Goal: Information Seeking & Learning: Learn about a topic

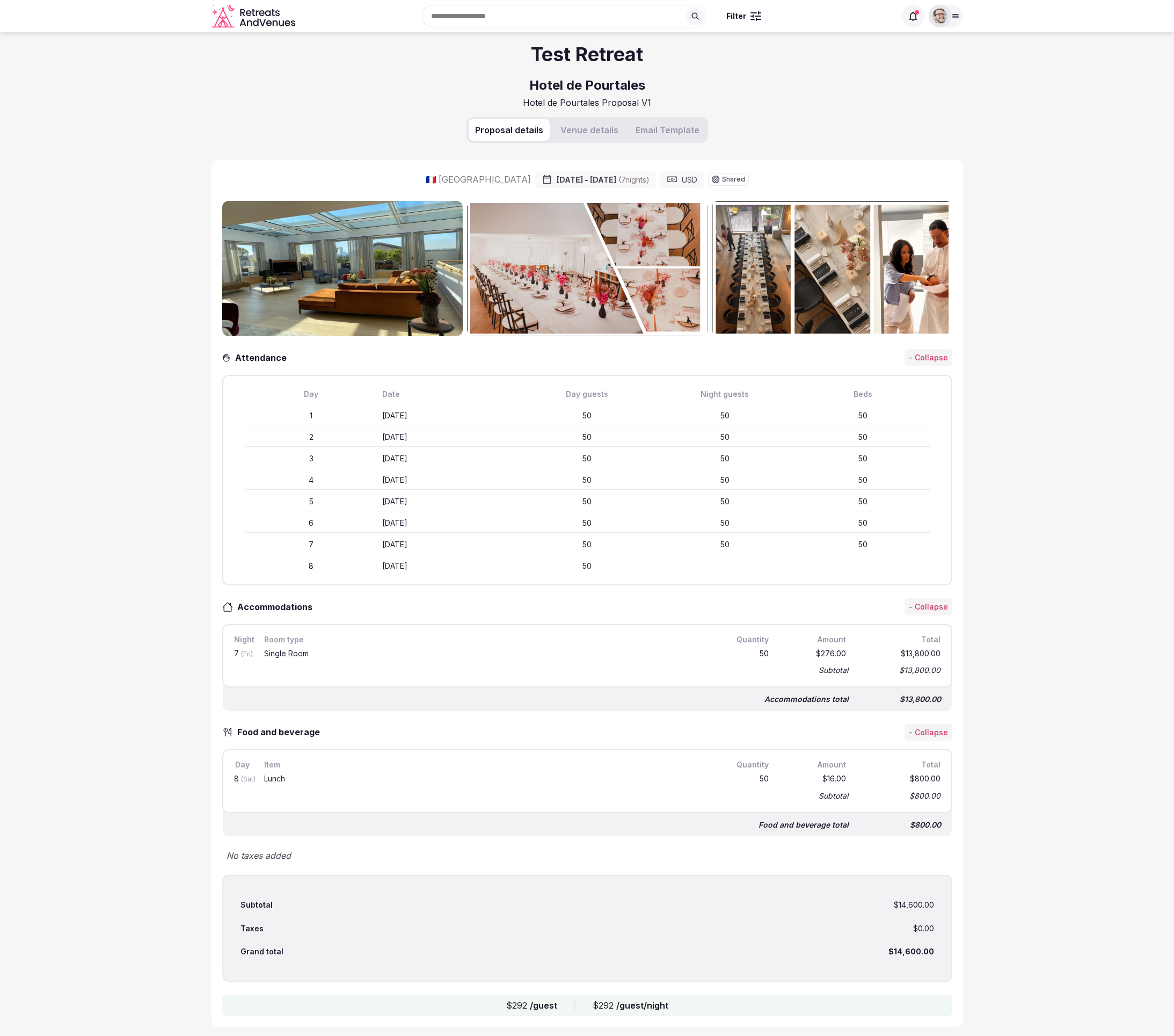
scroll to position [4, 0]
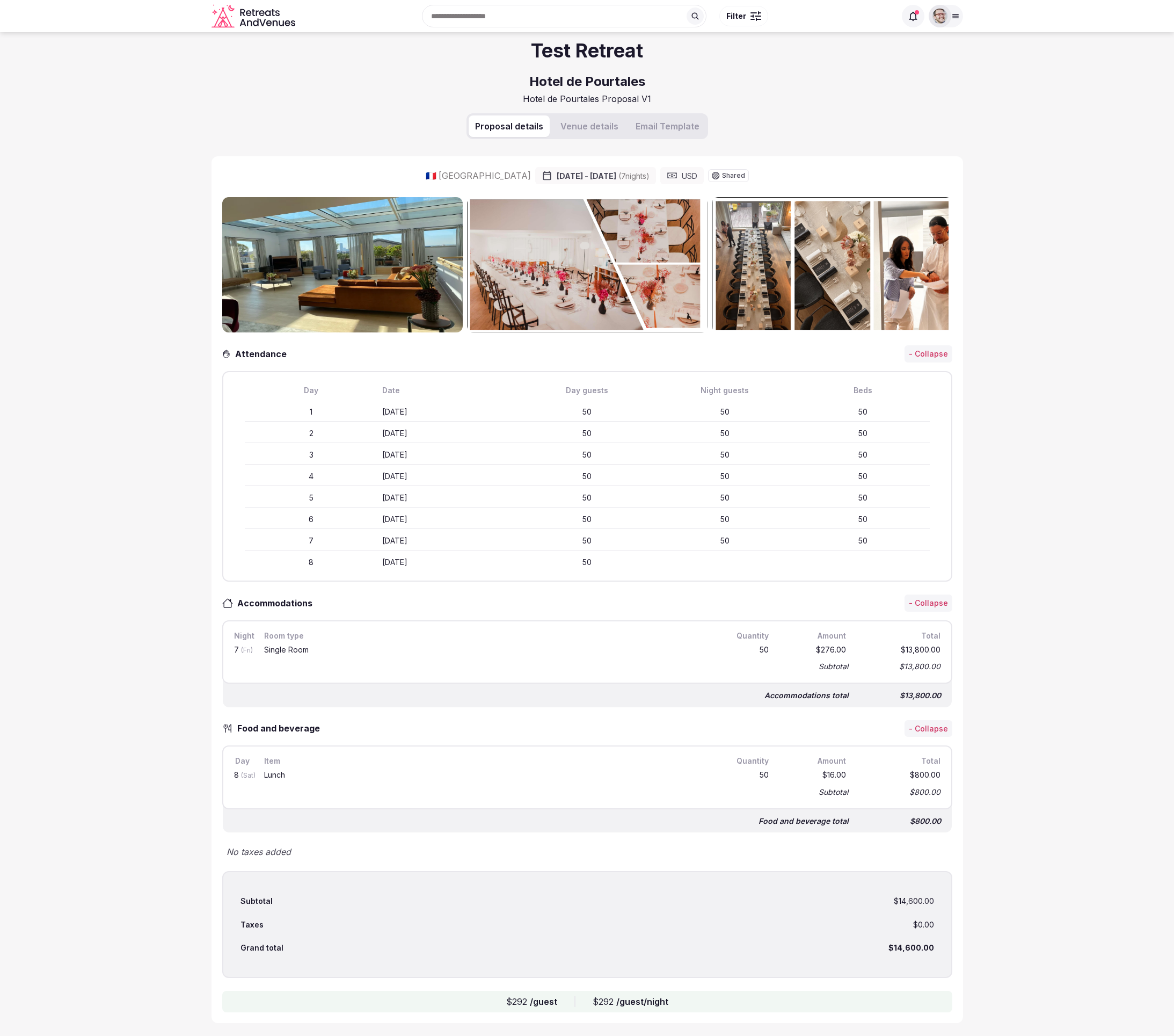
click at [167, 627] on section "Test Retreat Hotel de Pourtales Hotel de Pourtales Proposal V1 Proposal details…" at bounding box center [587, 532] width 1174 height 1008
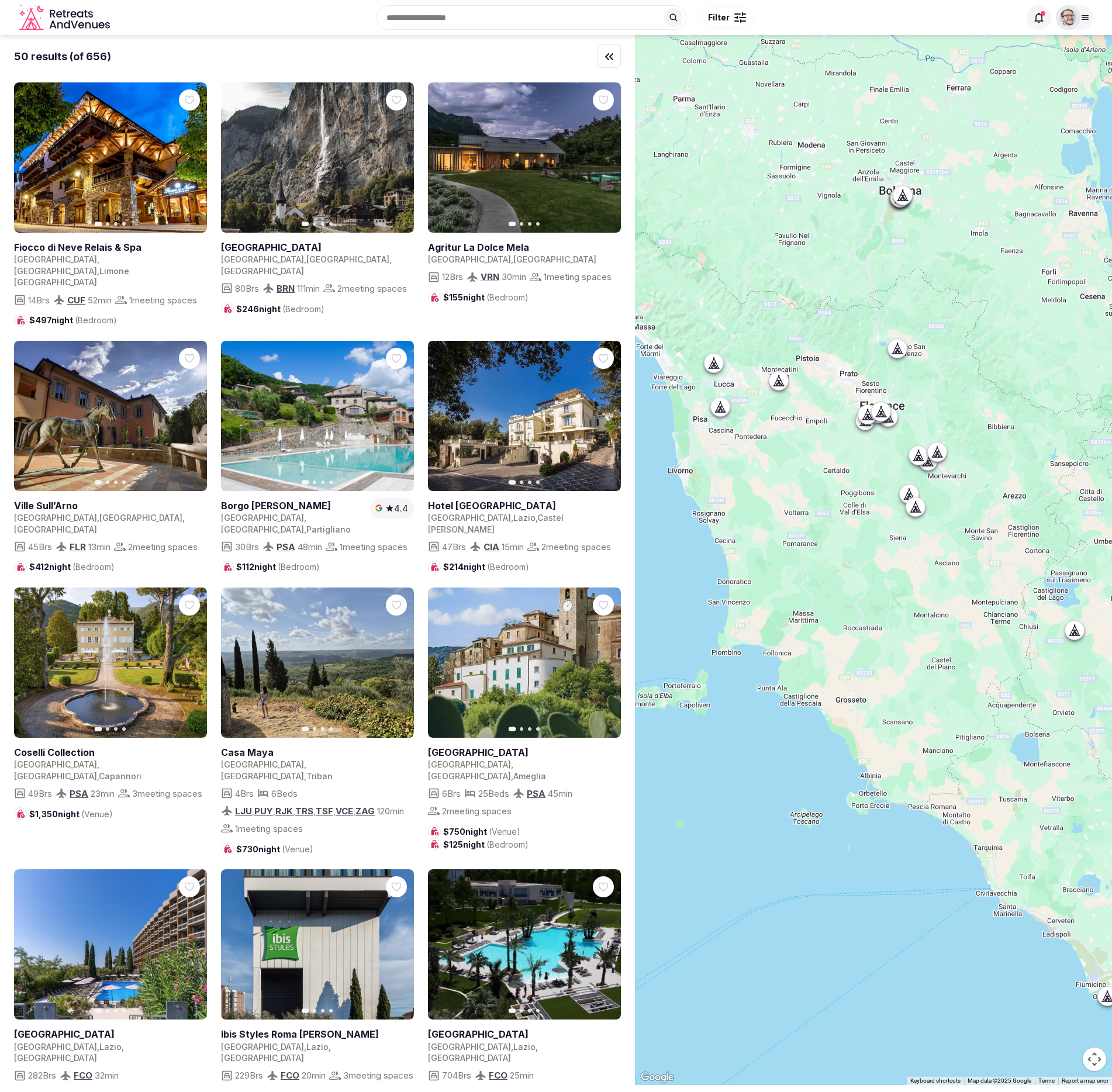
drag, startPoint x: 866, startPoint y: 435, endPoint x: 921, endPoint y: 588, distance: 162.6
click at [921, 550] on div at bounding box center [873, 560] width 477 height 1050
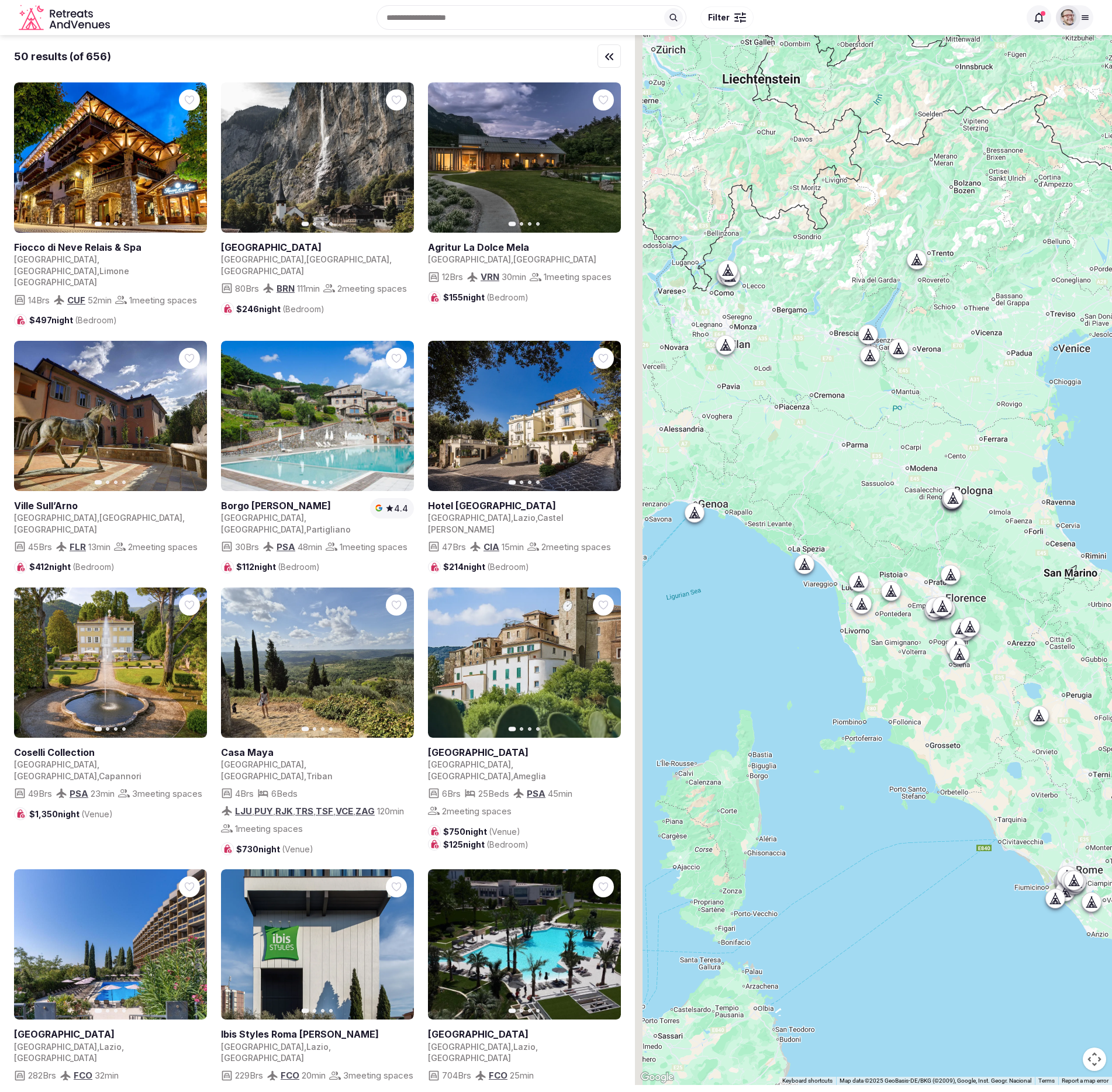
drag, startPoint x: 820, startPoint y: 412, endPoint x: 883, endPoint y: 488, distance: 98.7
click at [888, 497] on div at bounding box center [873, 560] width 477 height 1050
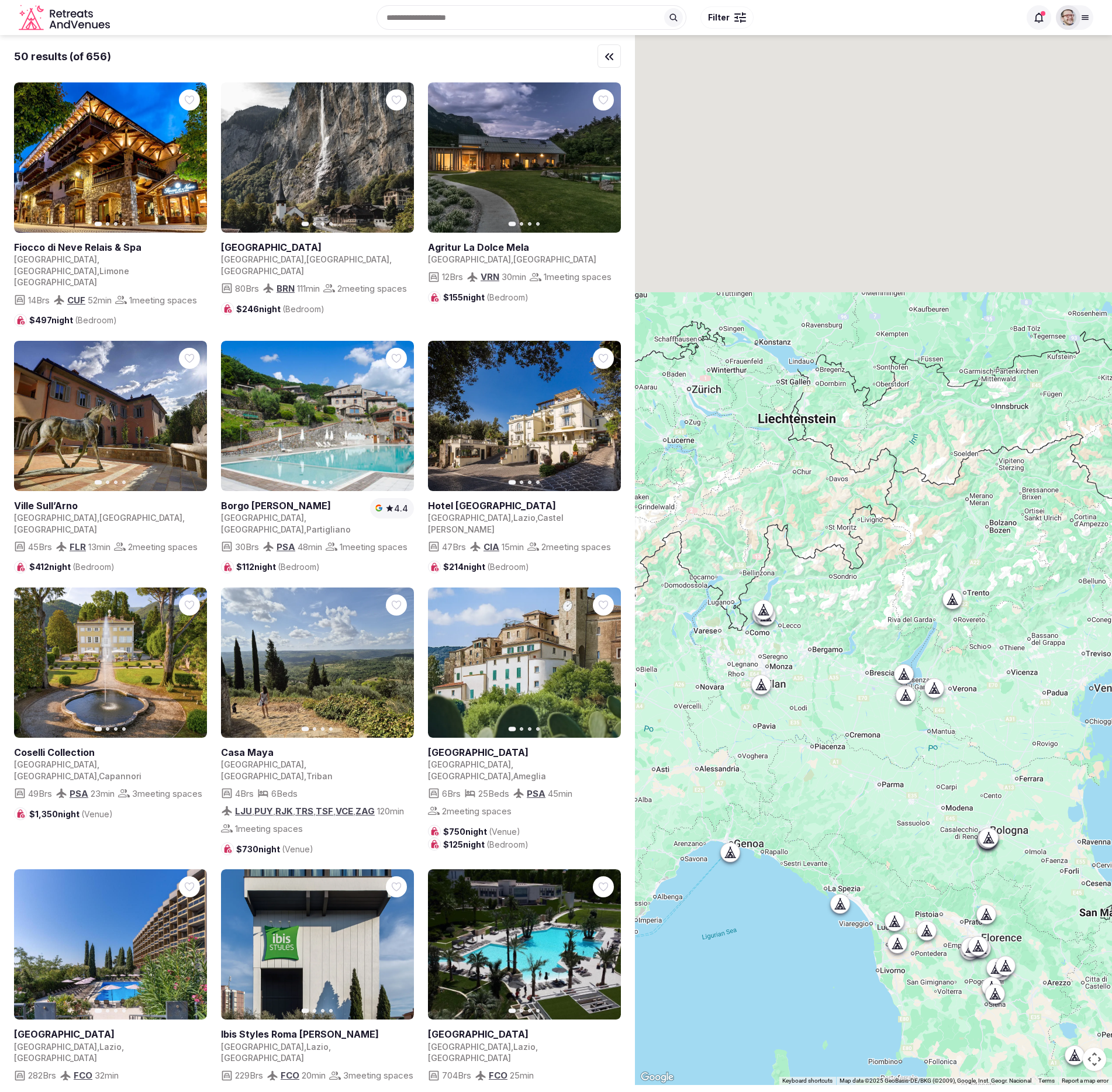
drag, startPoint x: 857, startPoint y: 324, endPoint x: 869, endPoint y: 474, distance: 150.5
click at [868, 523] on div at bounding box center [873, 560] width 477 height 1050
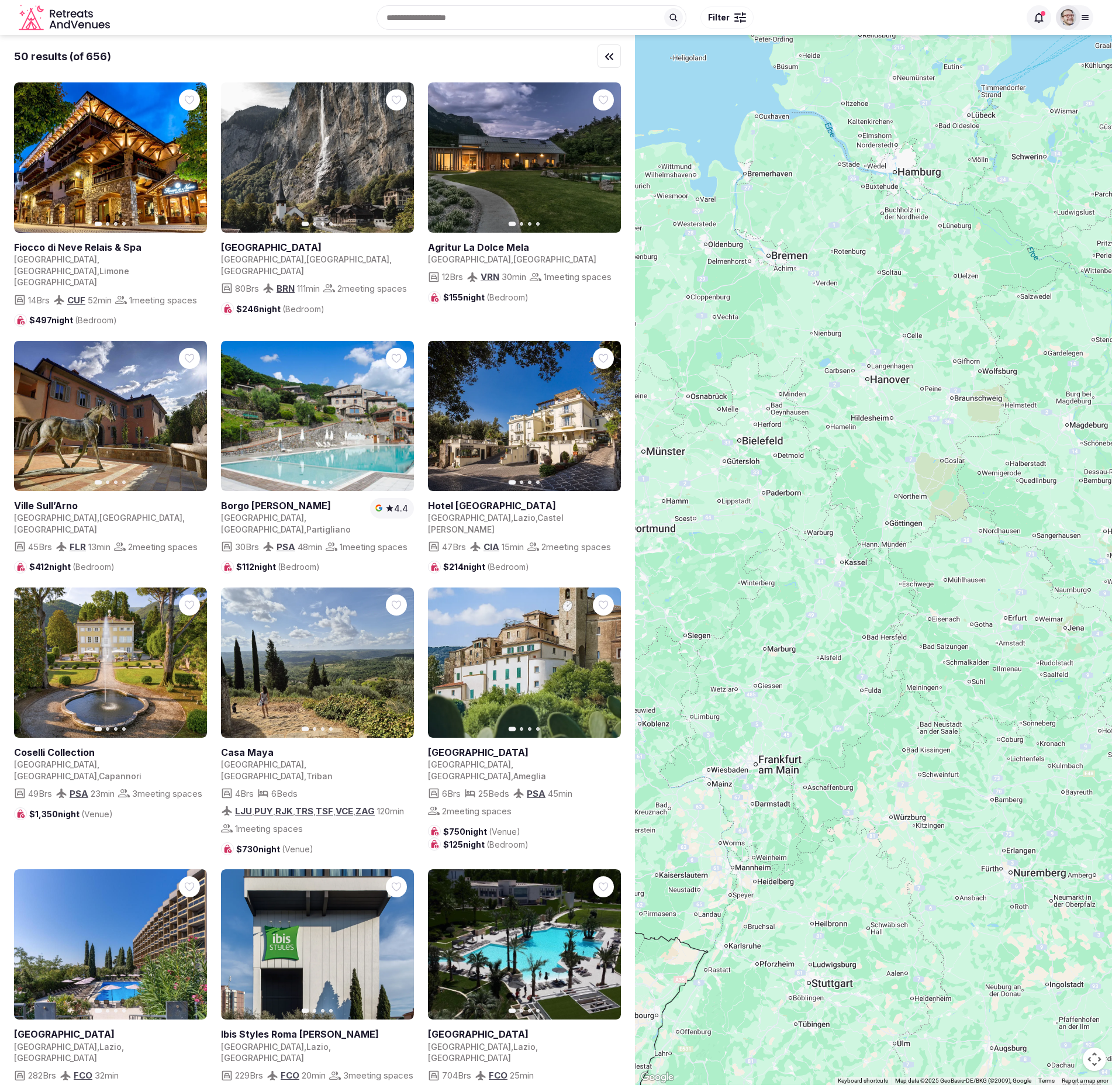
drag, startPoint x: 862, startPoint y: 308, endPoint x: 862, endPoint y: 300, distance: 8.0
click at [862, 300] on div at bounding box center [873, 560] width 477 height 1050
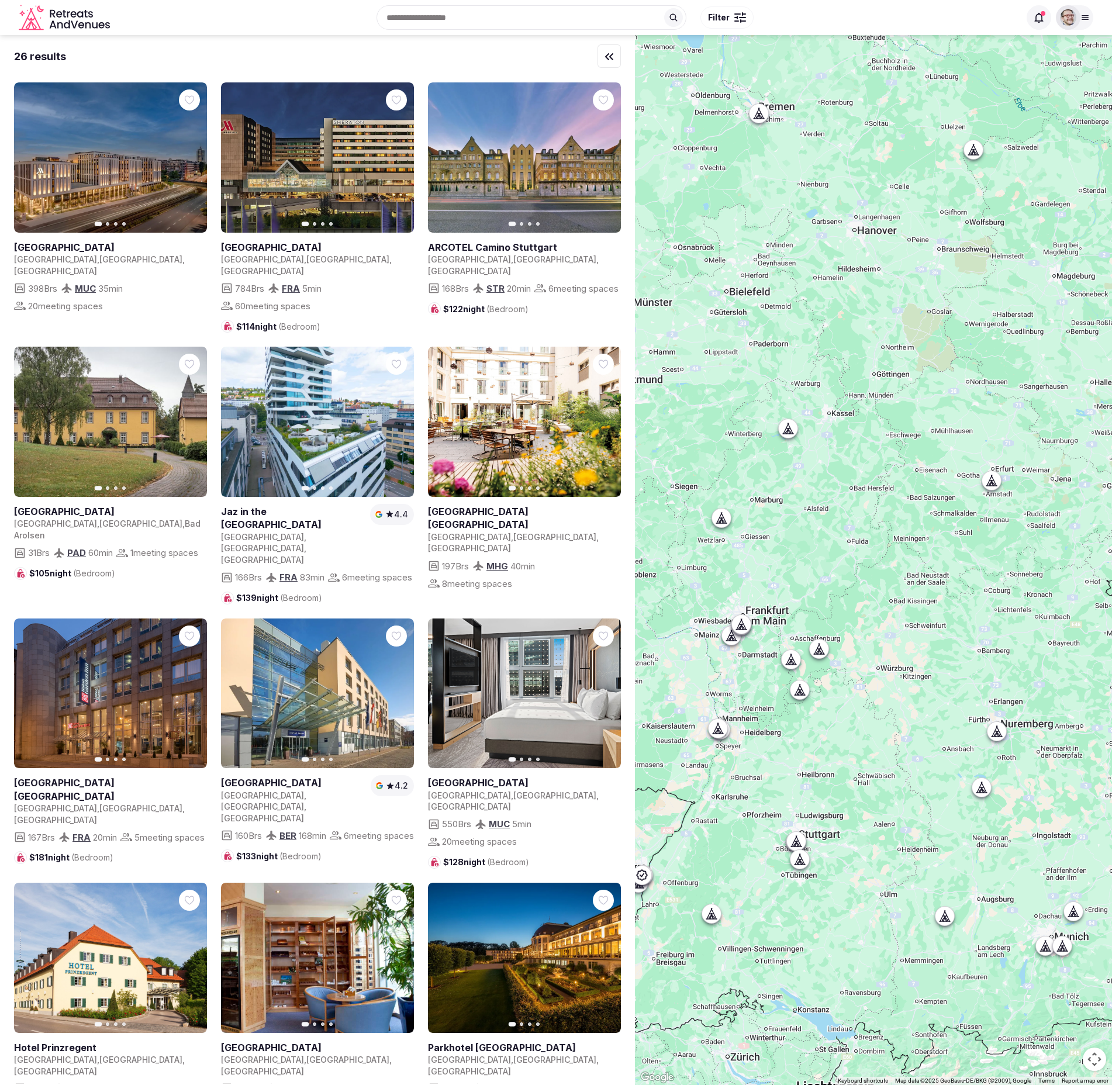
drag, startPoint x: 916, startPoint y: 722, endPoint x: 886, endPoint y: 450, distance: 273.6
click at [881, 437] on div at bounding box center [873, 560] width 477 height 1050
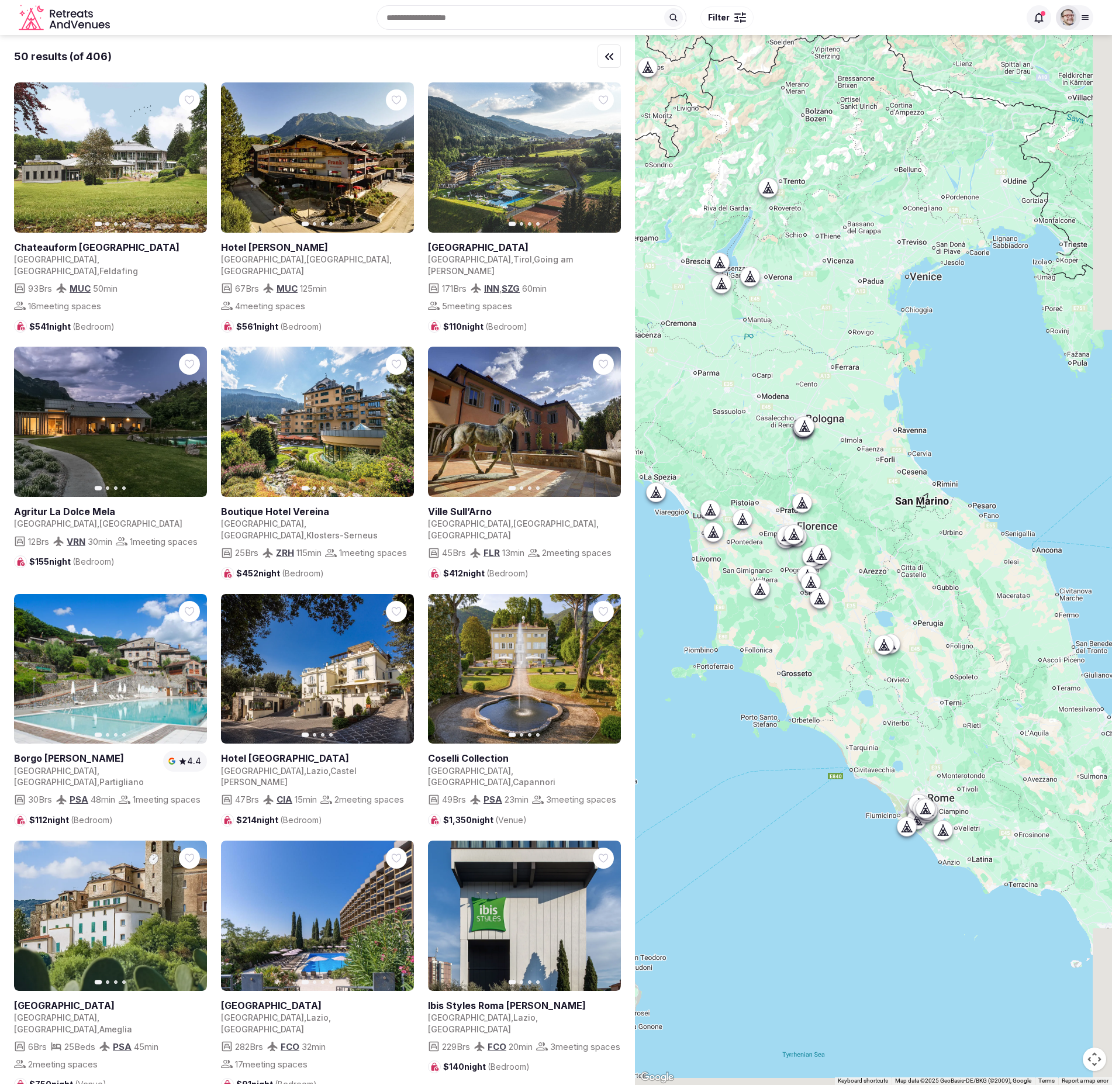
drag, startPoint x: 947, startPoint y: 674, endPoint x: 856, endPoint y: 478, distance: 216.1
click at [856, 478] on div at bounding box center [873, 560] width 477 height 1050
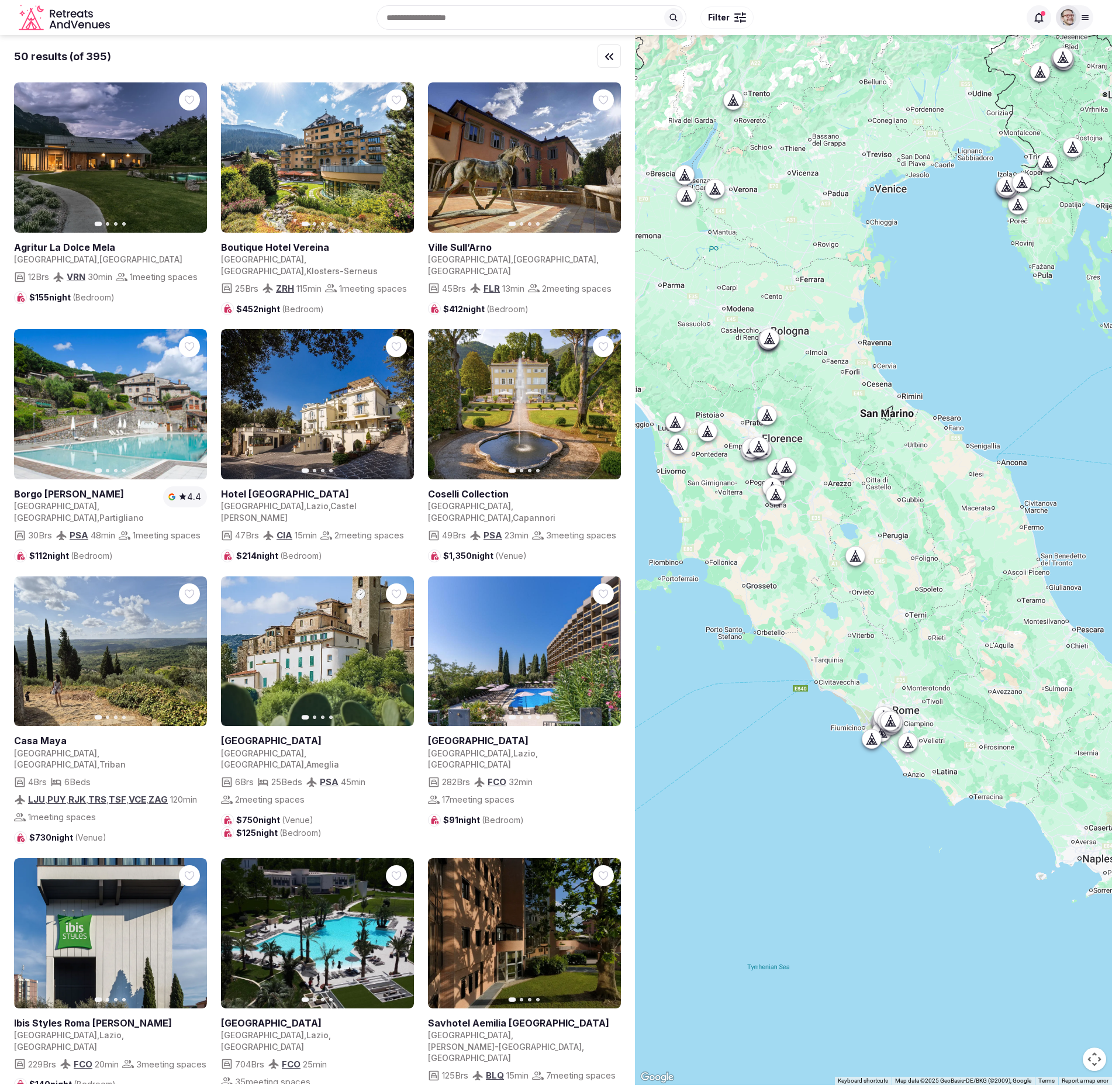
drag, startPoint x: 918, startPoint y: 671, endPoint x: 898, endPoint y: 615, distance: 59.5
click at [898, 550] on div at bounding box center [873, 560] width 477 height 1050
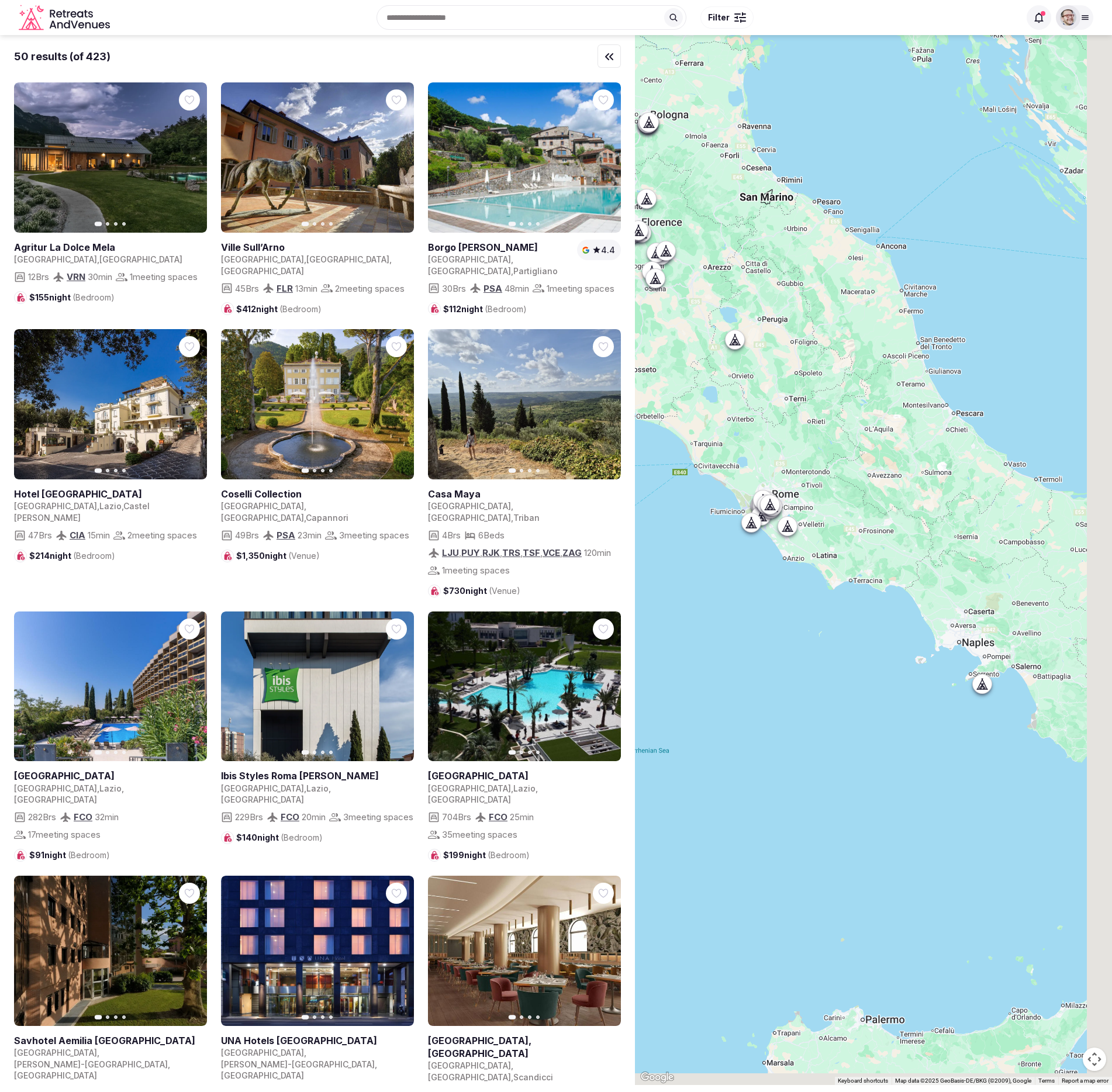
drag, startPoint x: 954, startPoint y: 616, endPoint x: 850, endPoint y: 458, distance: 189.2
click at [850, 458] on div at bounding box center [873, 560] width 477 height 1050
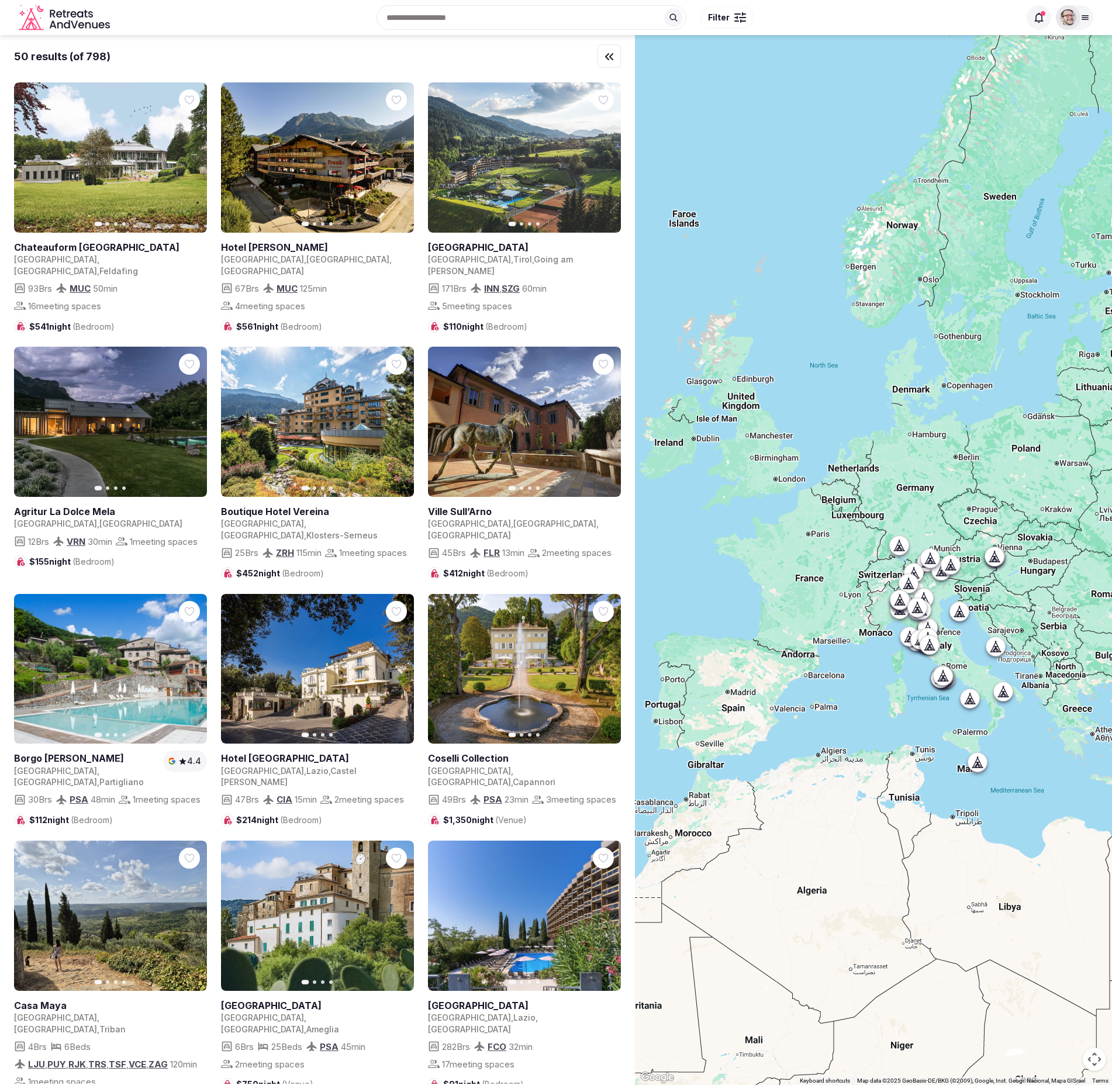
drag, startPoint x: 827, startPoint y: 589, endPoint x: 875, endPoint y: 615, distance: 54.6
click at [875, 550] on div at bounding box center [873, 560] width 477 height 1050
